Goal: Task Accomplishment & Management: Manage account settings

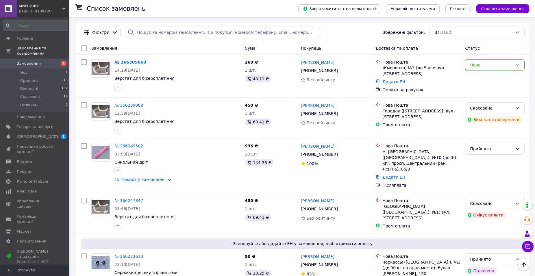
scroll to position [29, 0]
click at [513, 63] on div "Нове" at bounding box center [495, 65] width 60 height 12
click at [484, 78] on li "Прийнято" at bounding box center [494, 78] width 59 height 10
click at [64, 69] on li "Нові 1" at bounding box center [35, 73] width 71 height 8
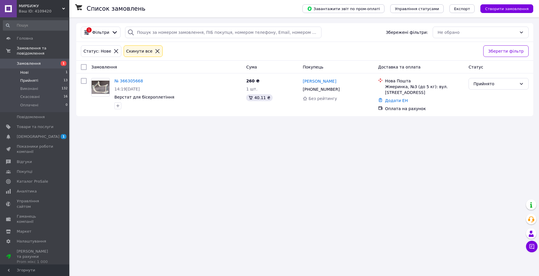
click at [50, 77] on li "Прийняті 13" at bounding box center [35, 81] width 71 height 8
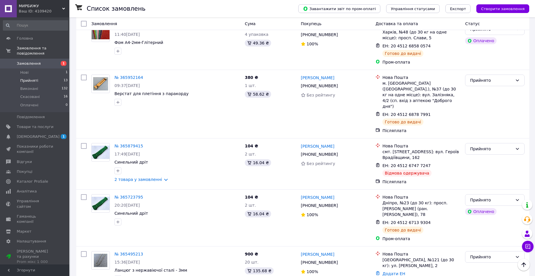
scroll to position [413, 0]
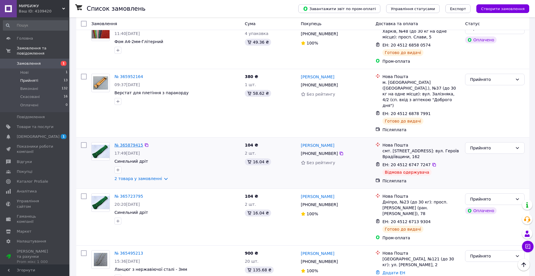
click at [125, 143] on link "№ 365879415" at bounding box center [128, 145] width 29 height 5
